Goal: Information Seeking & Learning: Learn about a topic

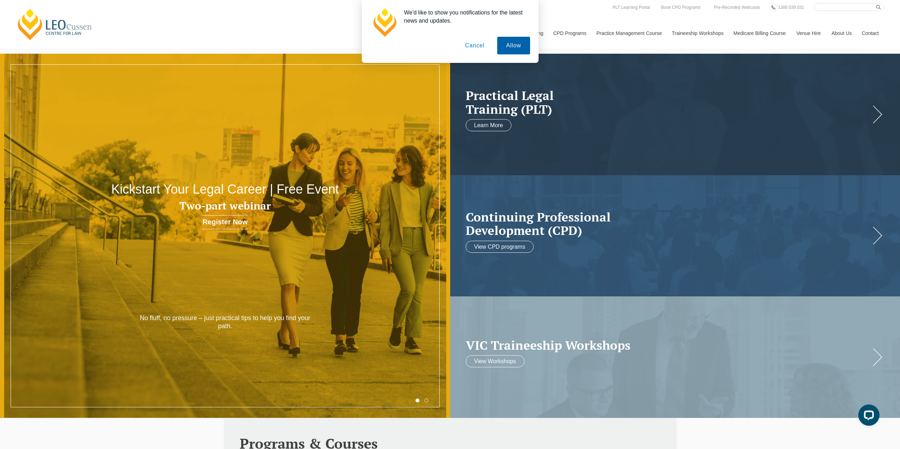
click at [508, 42] on button "Allow" at bounding box center [513, 46] width 33 height 18
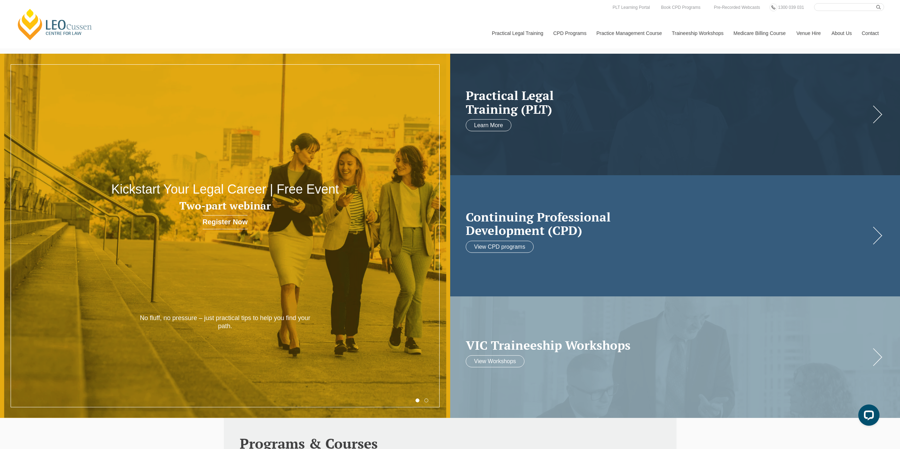
click at [563, 220] on h2 "Continuing Professional Development (CPD)" at bounding box center [668, 223] width 405 height 27
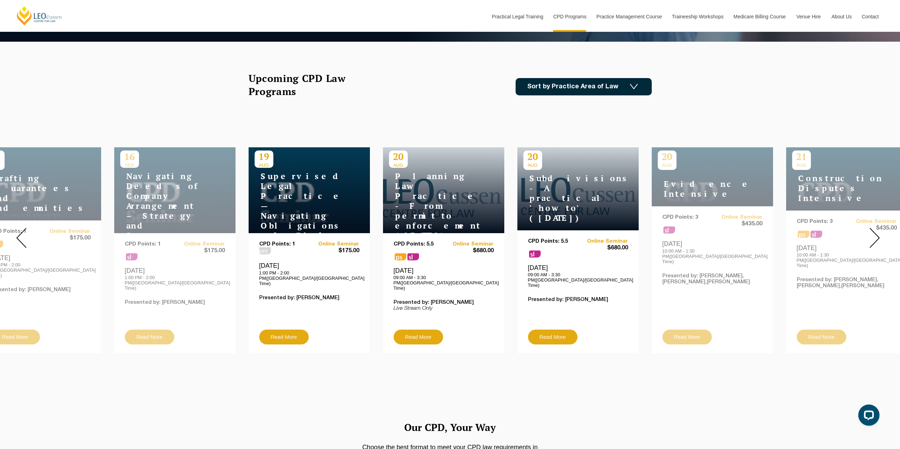
click at [875, 233] on img at bounding box center [874, 238] width 10 height 20
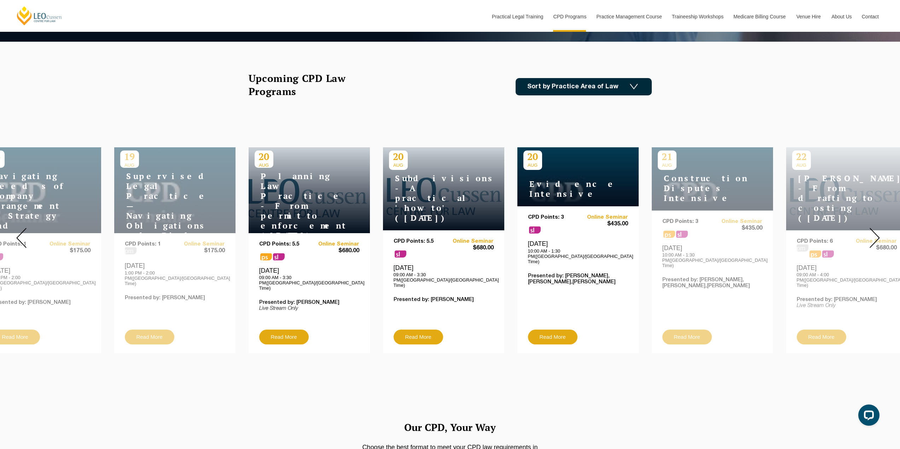
click at [875, 233] on img at bounding box center [874, 238] width 10 height 20
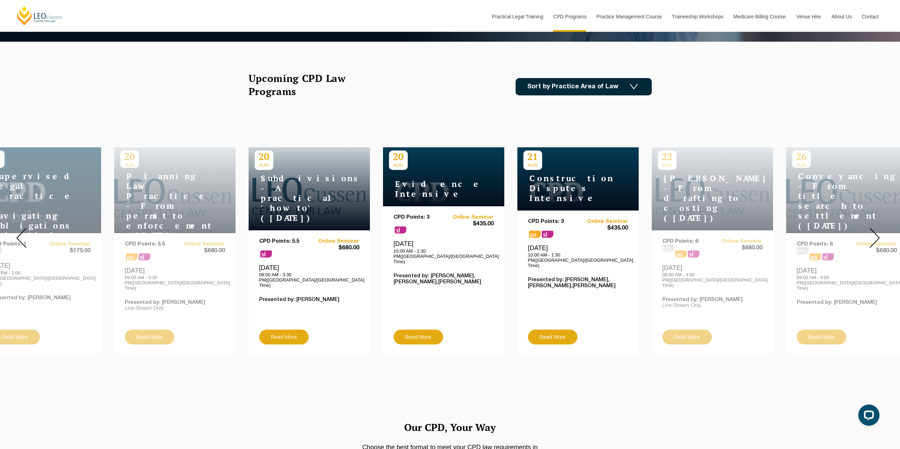
click at [875, 233] on img at bounding box center [874, 238] width 10 height 20
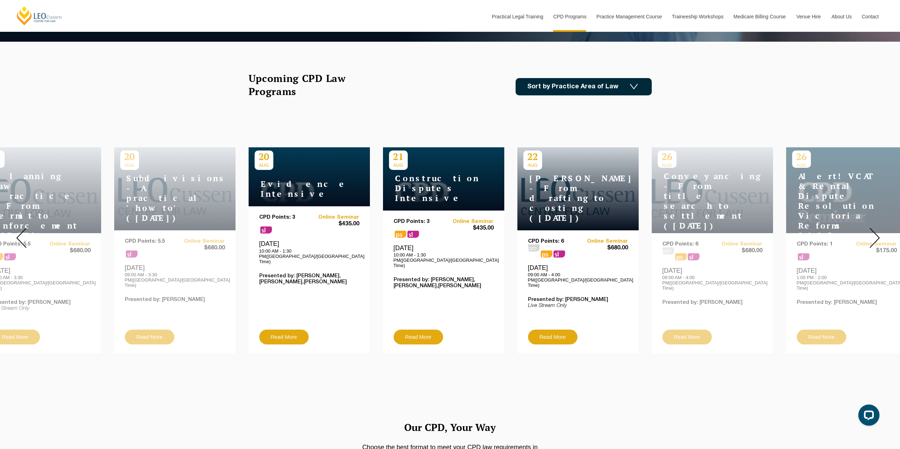
click at [875, 233] on img at bounding box center [874, 238] width 10 height 20
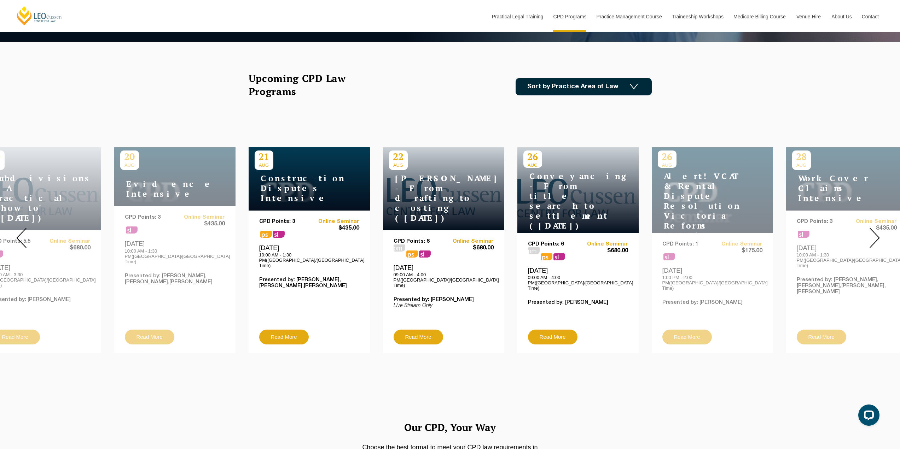
click at [875, 233] on img at bounding box center [874, 238] width 10 height 20
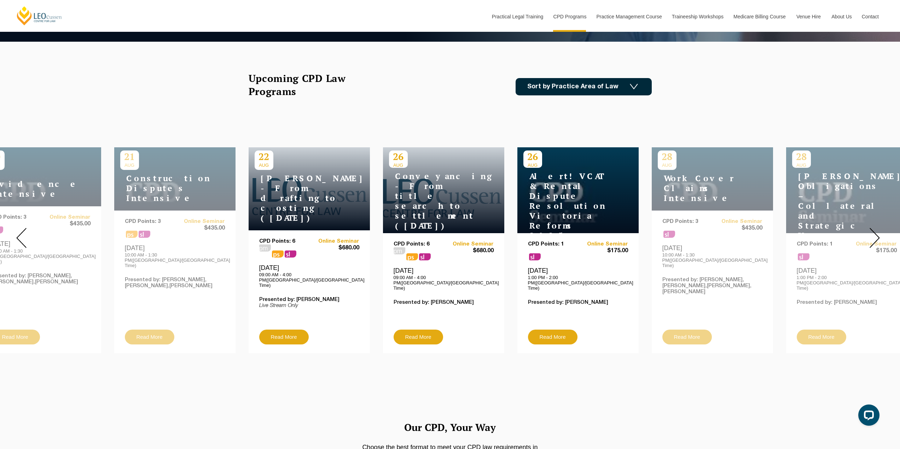
click at [875, 233] on img at bounding box center [874, 238] width 10 height 20
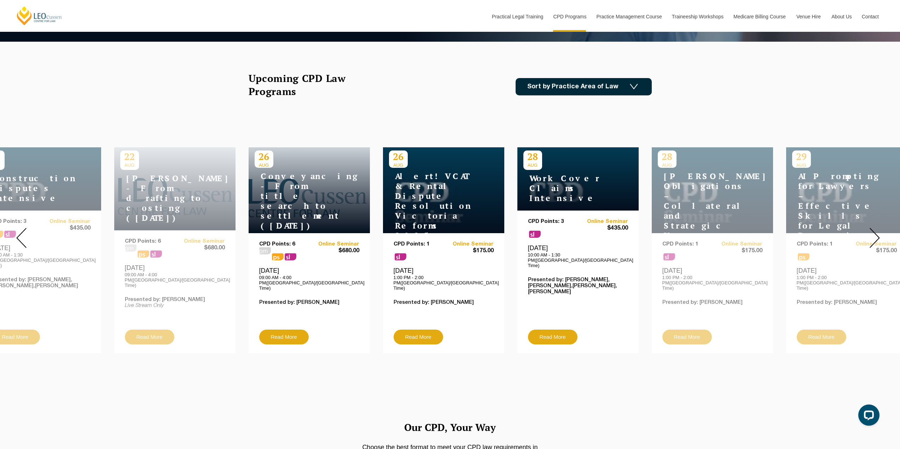
drag, startPoint x: 548, startPoint y: 182, endPoint x: 560, endPoint y: 97, distance: 85.7
click at [560, 97] on div "Upcoming CPD Law Programs Sort by Practice Area of Law Building & Construction …" at bounding box center [449, 87] width 403 height 30
click at [556, 330] on link "Read More" at bounding box center [552, 337] width 49 height 15
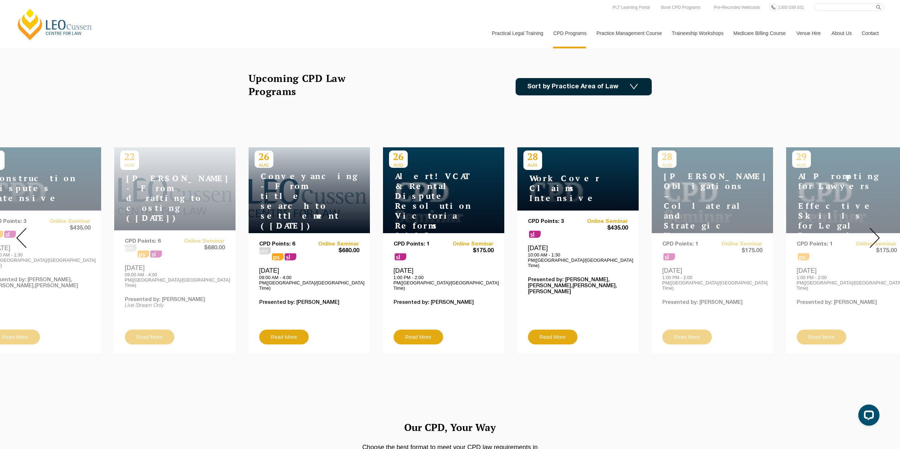
click at [875, 234] on img at bounding box center [874, 238] width 10 height 20
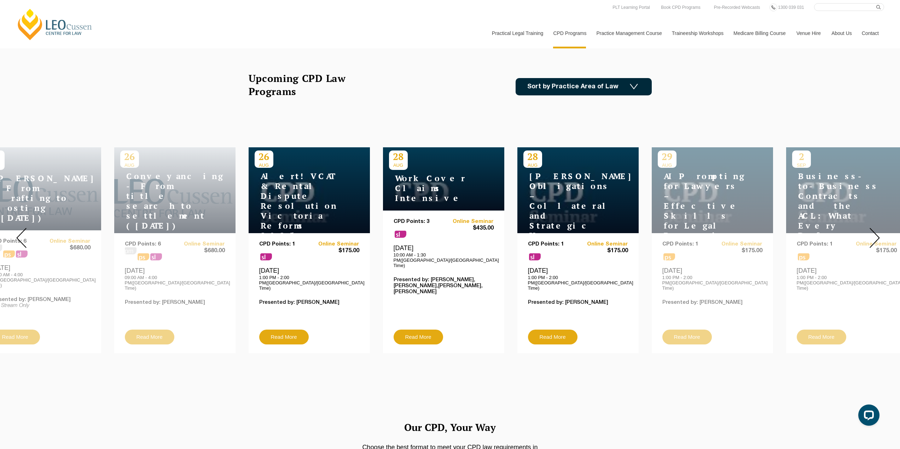
click at [875, 234] on img at bounding box center [874, 238] width 10 height 20
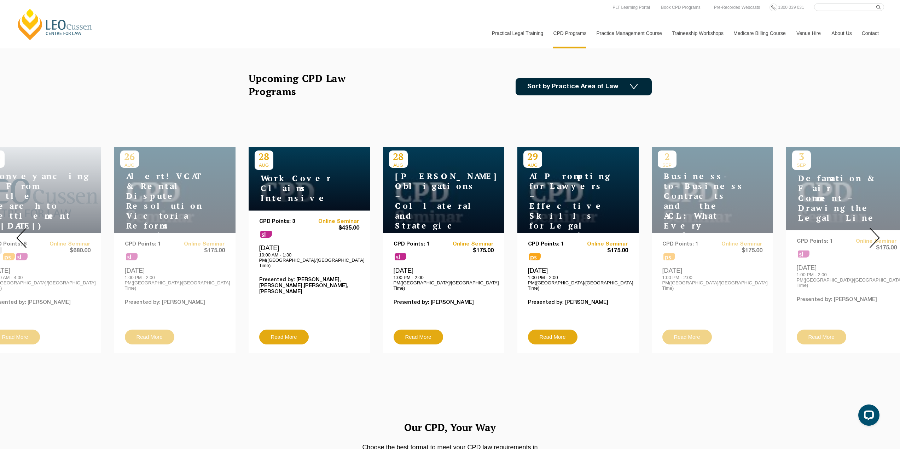
click at [875, 234] on img at bounding box center [874, 238] width 10 height 20
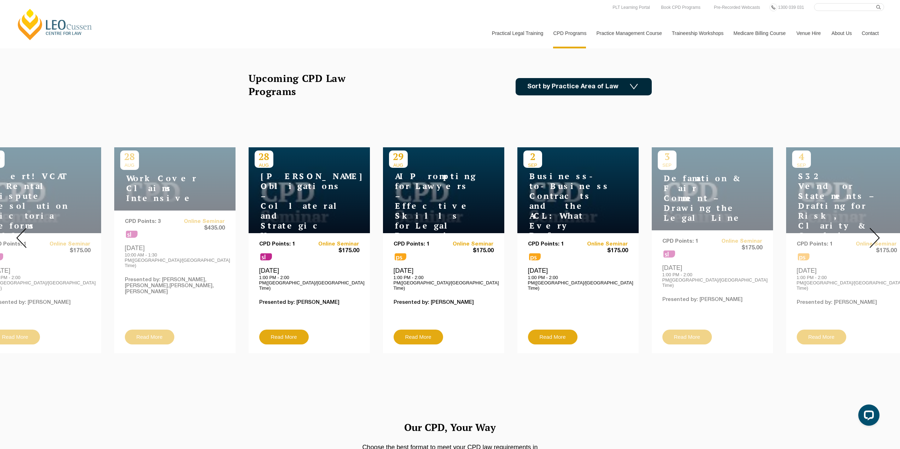
click at [561, 196] on h4 "Business-to-Business Contracts and the ACL: What Every Drafter Needs to Know" at bounding box center [567, 215] width 88 height 89
click at [555, 330] on link "Read More" at bounding box center [552, 337] width 49 height 15
click at [874, 234] on img at bounding box center [874, 238] width 10 height 20
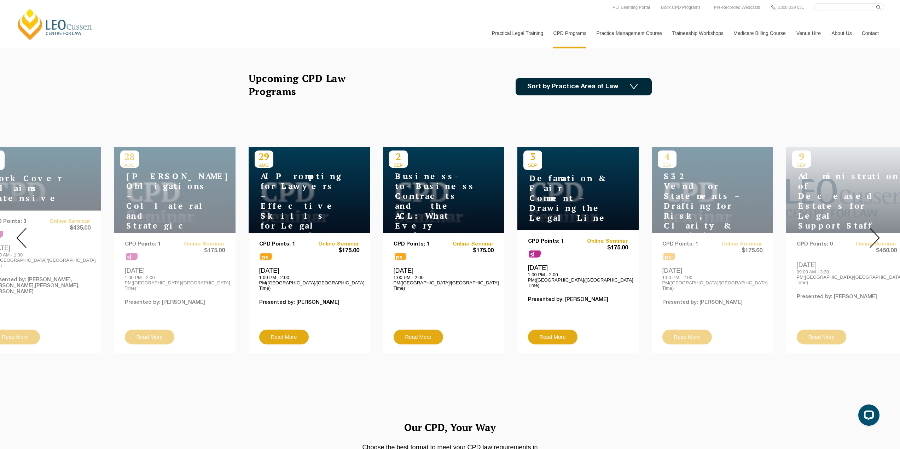
click at [874, 234] on img at bounding box center [874, 238] width 10 height 20
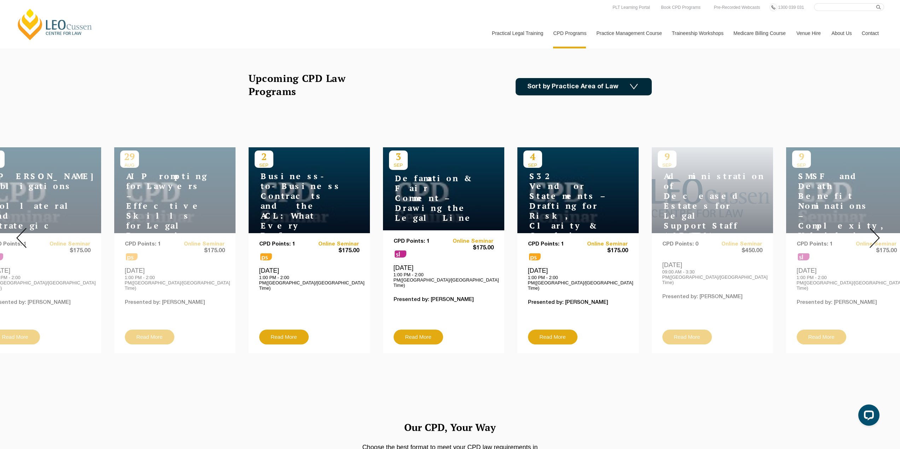
click at [874, 234] on img at bounding box center [874, 238] width 10 height 20
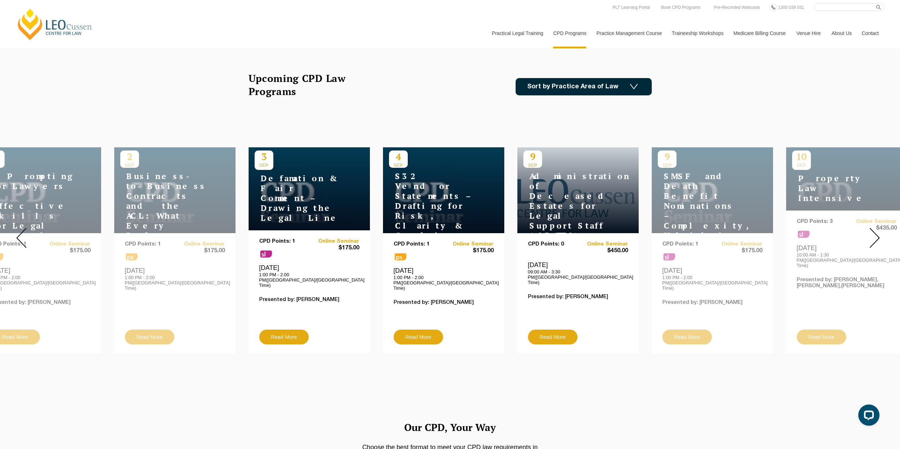
click at [874, 234] on img at bounding box center [874, 238] width 10 height 20
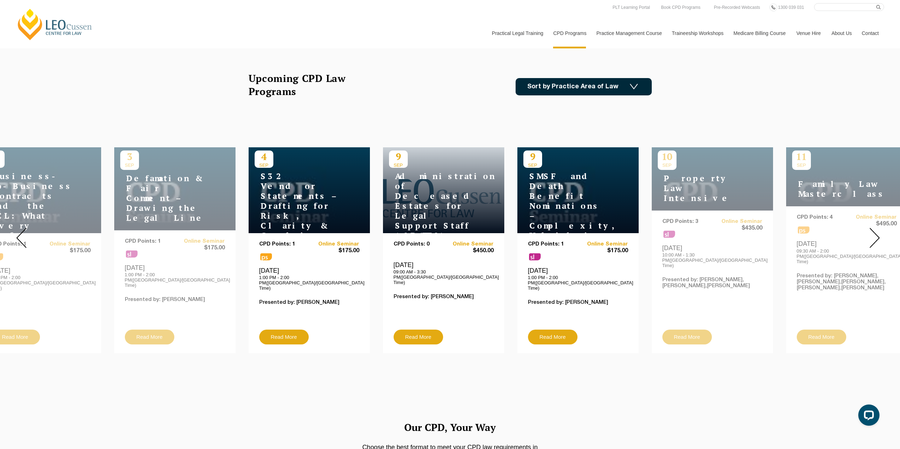
click at [874, 234] on img at bounding box center [874, 238] width 10 height 20
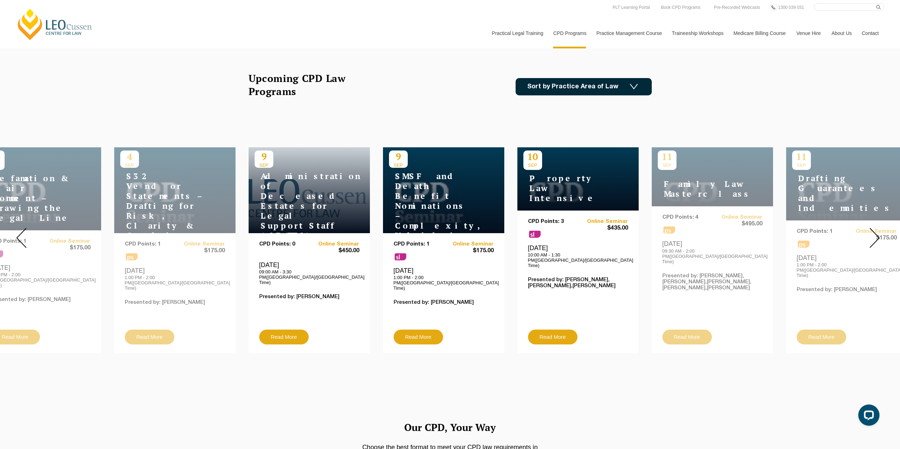
click at [874, 234] on img at bounding box center [874, 238] width 10 height 20
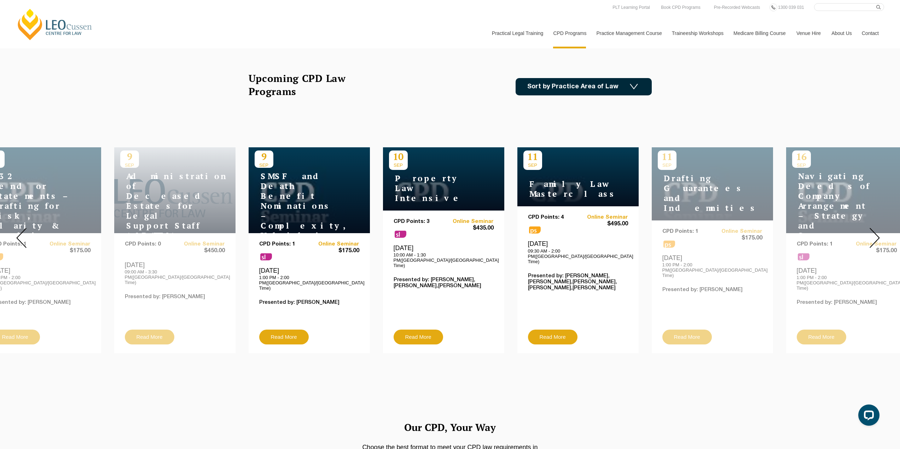
click at [874, 234] on img at bounding box center [874, 238] width 10 height 20
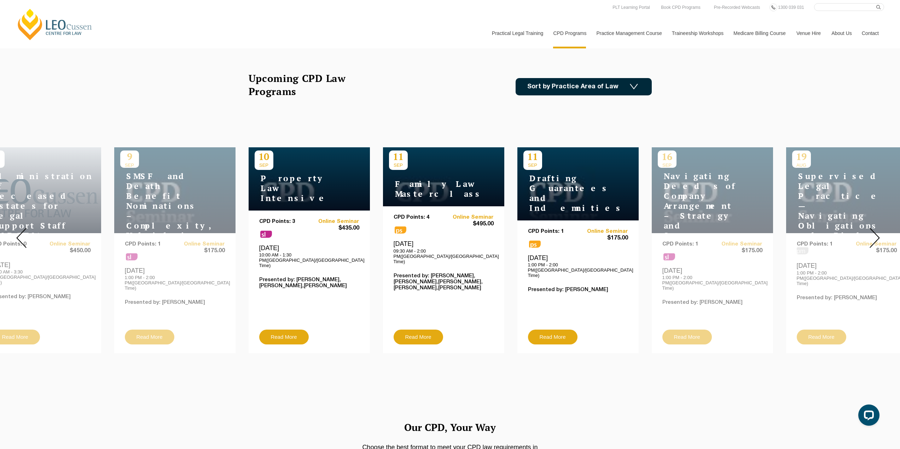
click at [874, 234] on img at bounding box center [874, 238] width 10 height 20
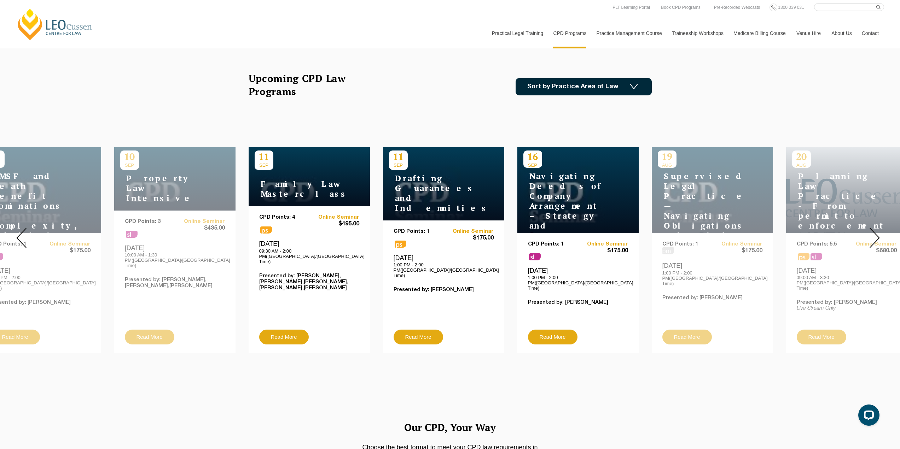
click at [874, 234] on img at bounding box center [874, 238] width 10 height 20
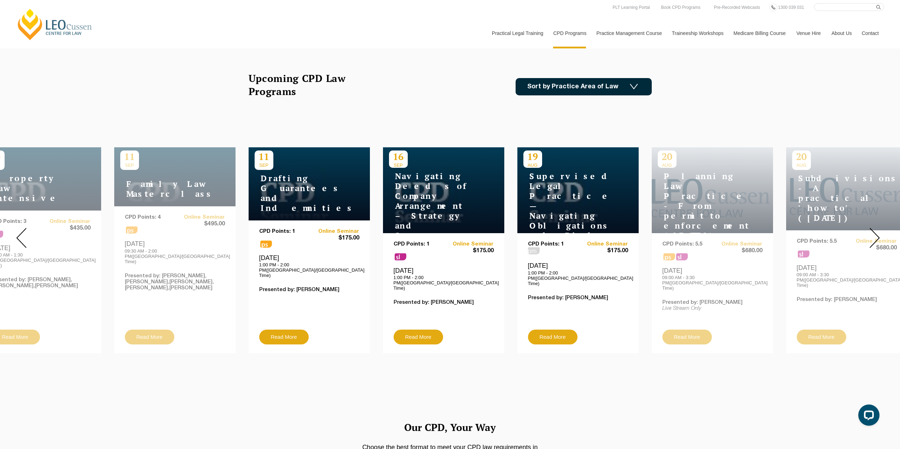
click at [874, 234] on img at bounding box center [874, 238] width 10 height 20
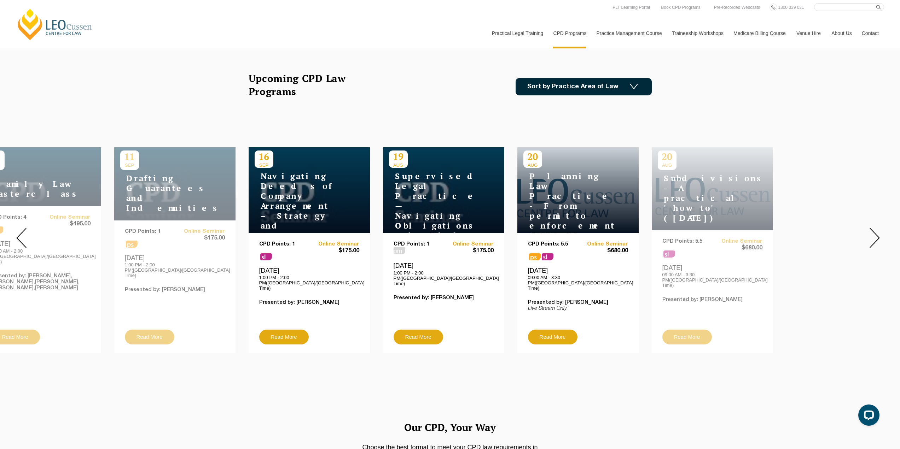
click at [874, 234] on img at bounding box center [874, 238] width 10 height 20
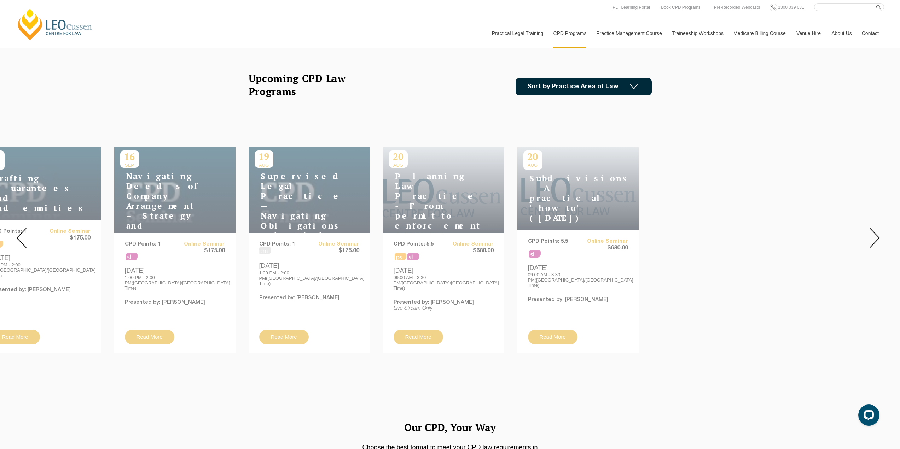
click at [874, 234] on img at bounding box center [874, 238] width 10 height 20
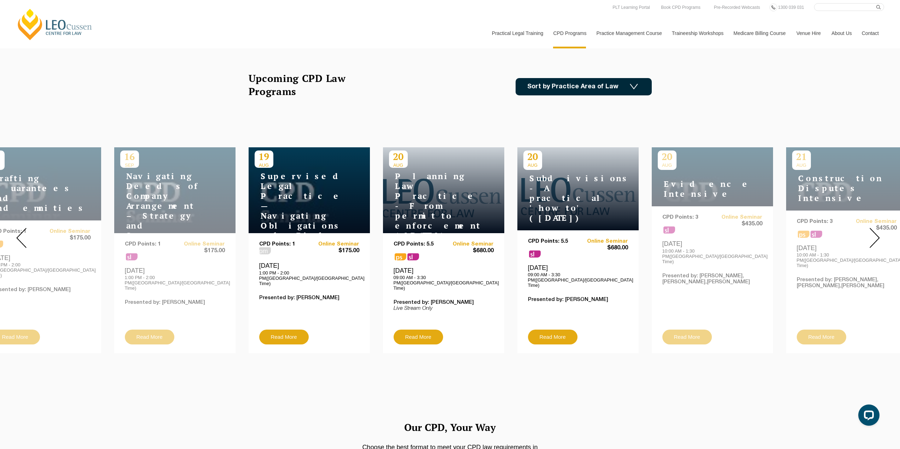
click at [872, 235] on img at bounding box center [874, 238] width 10 height 20
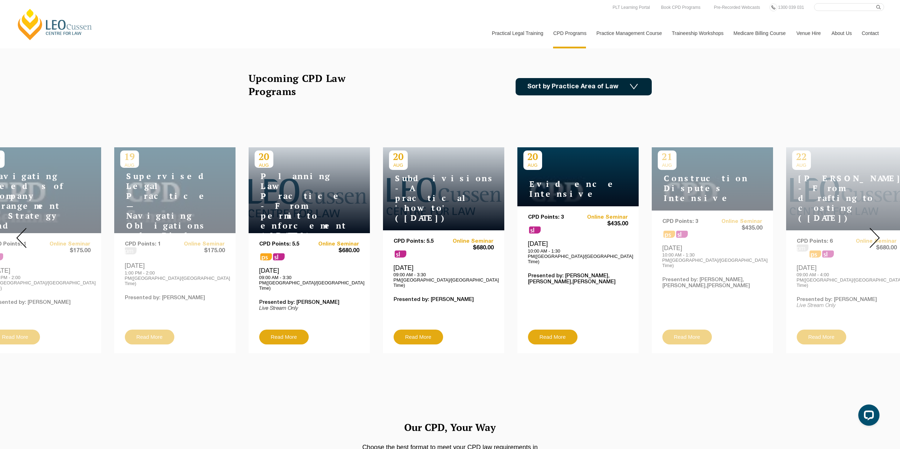
click at [872, 235] on img at bounding box center [874, 238] width 10 height 20
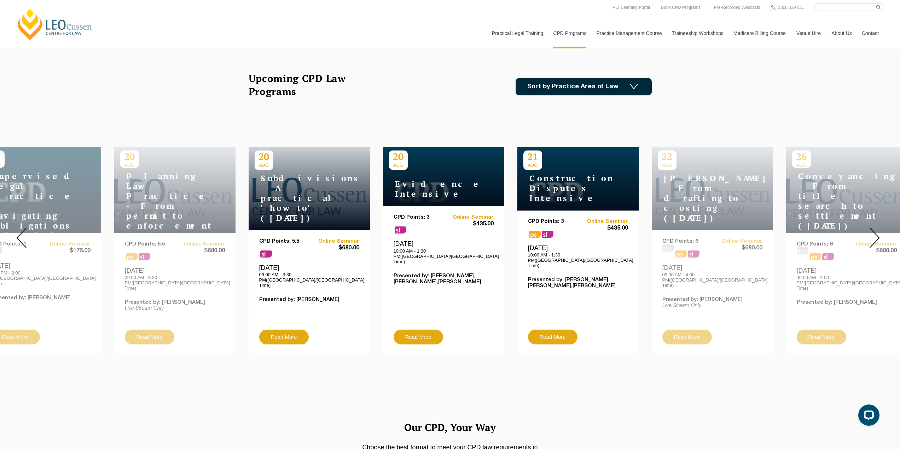
click at [872, 235] on img at bounding box center [874, 238] width 10 height 20
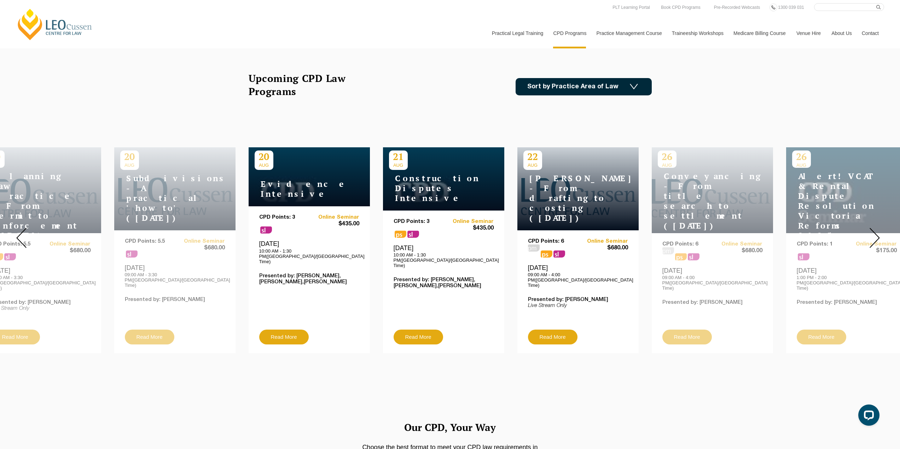
click at [872, 235] on img at bounding box center [874, 238] width 10 height 20
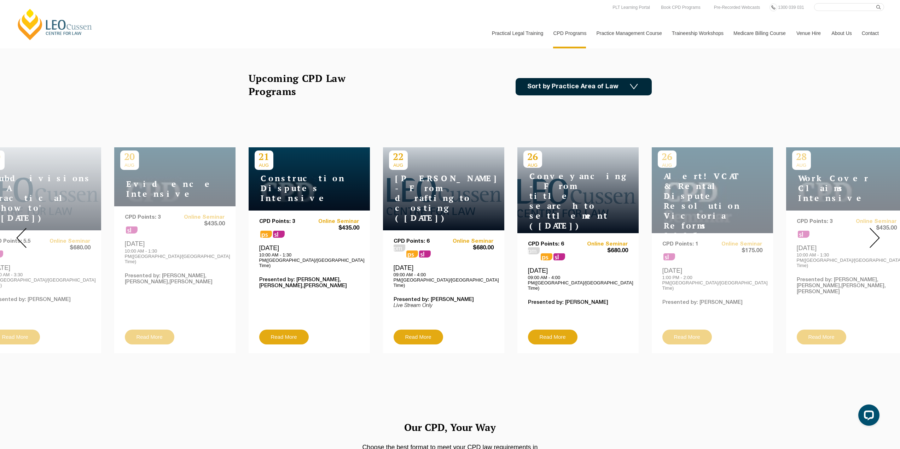
click at [872, 235] on img at bounding box center [874, 238] width 10 height 20
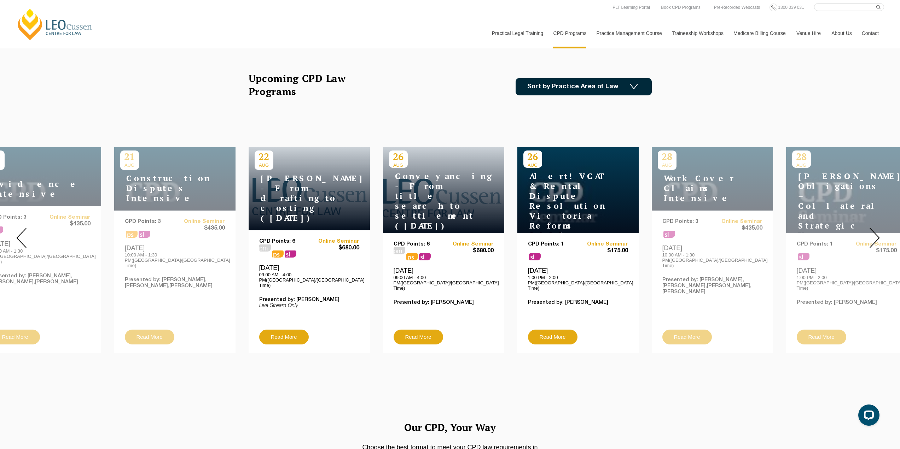
click at [872, 235] on img at bounding box center [874, 238] width 10 height 20
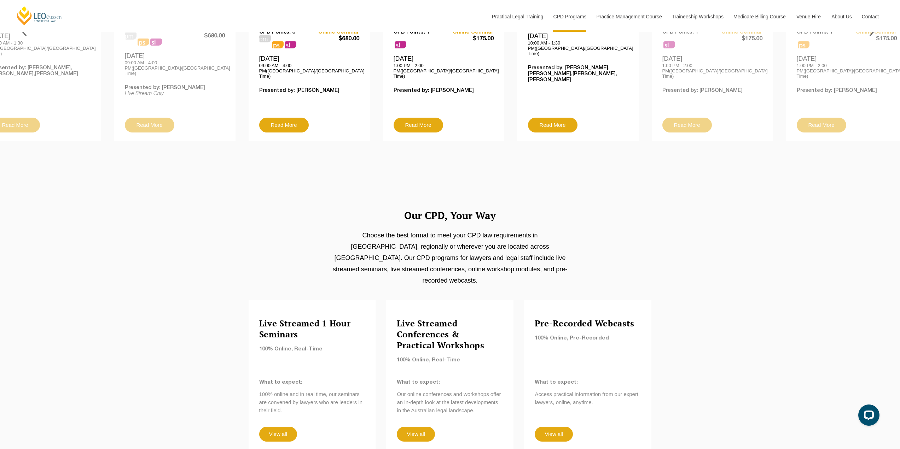
scroll to position [141, 0]
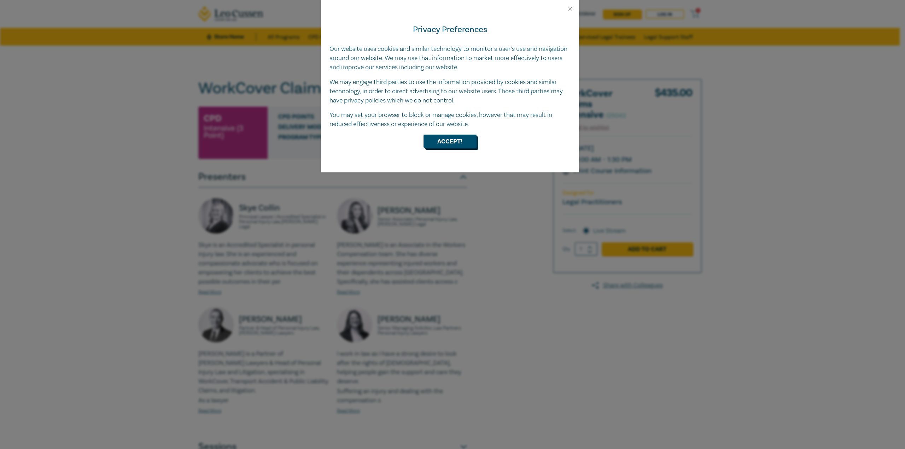
click at [462, 141] on button "Accept!" at bounding box center [449, 141] width 53 height 13
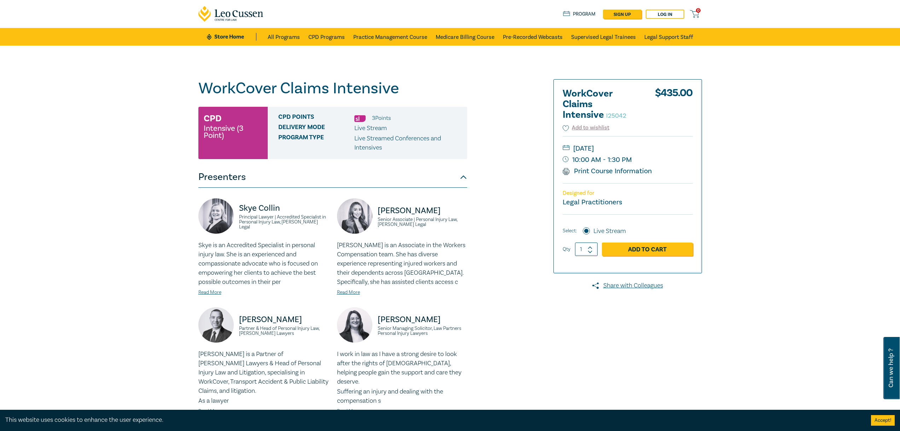
drag, startPoint x: 404, startPoint y: 96, endPoint x: 393, endPoint y: 91, distance: 12.0
click at [397, 92] on h1 "WorkCover Claims Intensive I25042" at bounding box center [332, 88] width 269 height 18
drag, startPoint x: 393, startPoint y: 91, endPoint x: 132, endPoint y: 95, distance: 261.6
click at [132, 95] on div "WorkCover Claims Intensive I25042 CPD Intensive (3 Point) CPD Points 3 Point s …" at bounding box center [450, 269] width 900 height 446
click at [152, 102] on div "WorkCover Claims Intensive I25042 CPD Intensive (3 Point) CPD Points 3 Point s …" at bounding box center [450, 269] width 900 height 446
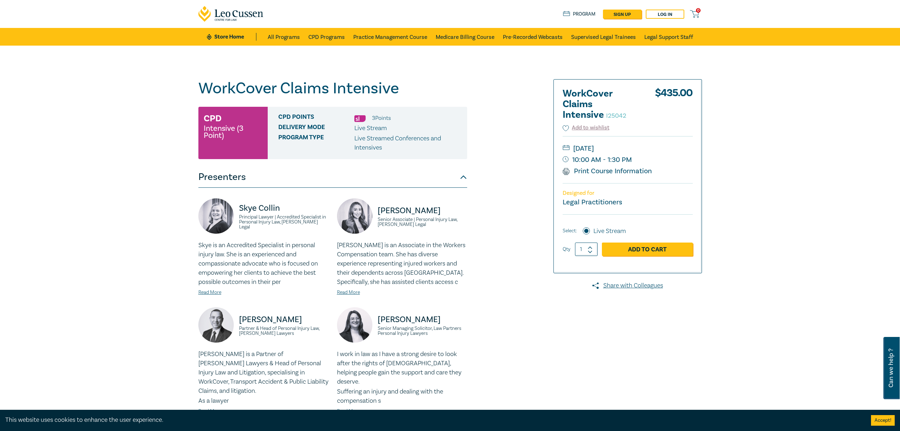
click at [84, 68] on div "WorkCover Claims Intensive I25042 CPD Intensive (3 Point) CPD Points 3 Point s …" at bounding box center [450, 269] width 900 height 446
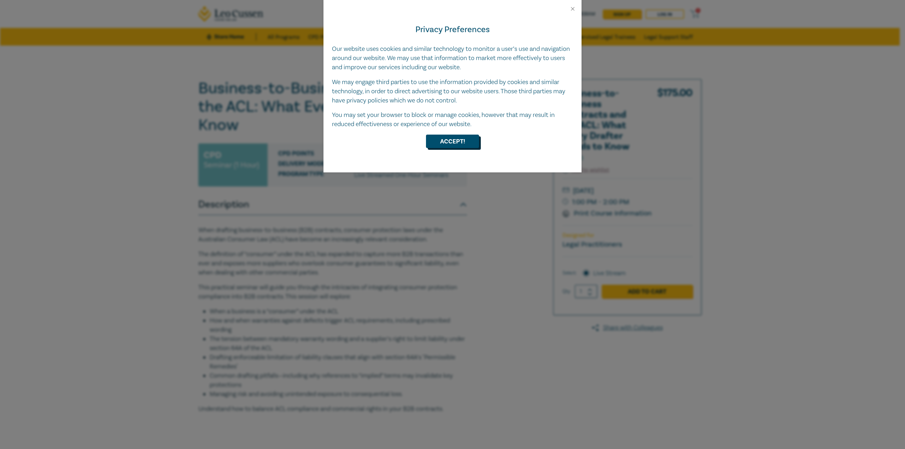
click at [447, 136] on button "Accept!" at bounding box center [452, 141] width 53 height 13
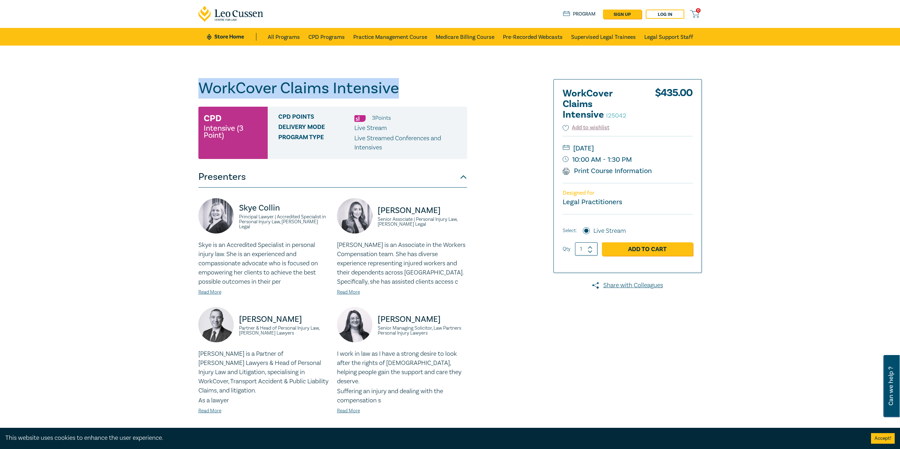
drag, startPoint x: 317, startPoint y: 81, endPoint x: 195, endPoint y: 82, distance: 122.0
click at [195, 82] on div "WorkCover Claims Intensive I25042 CPD Intensive (3 Point) CPD Points 3 Point s …" at bounding box center [364, 268] width 341 height 379
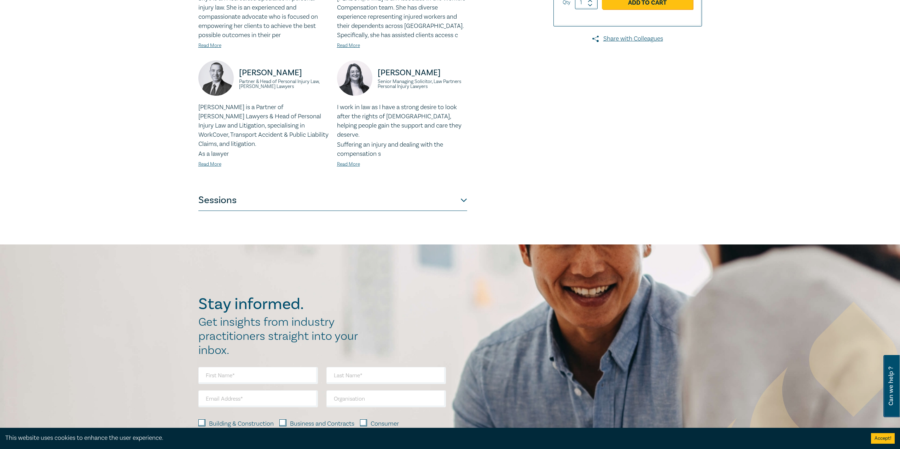
scroll to position [247, 0]
click at [306, 191] on button "Sessions" at bounding box center [332, 199] width 269 height 21
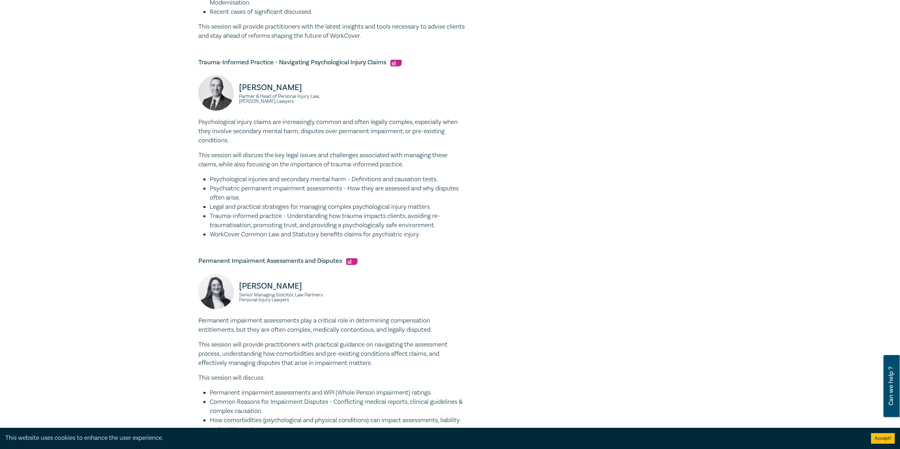
scroll to position [672, 0]
